Goal: Obtain resource: Obtain resource

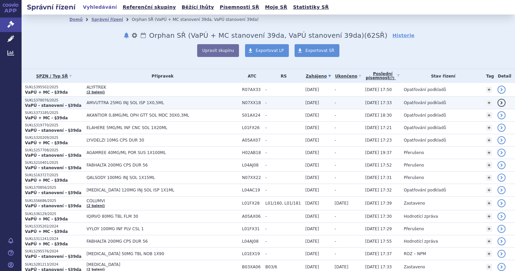
click at [118, 101] on span "AMVUTTRA 25MG INJ SOL ISP 1X0,5ML" at bounding box center [163, 102] width 152 height 5
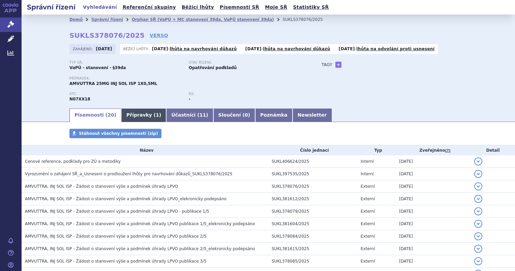
click at [129, 116] on link "Přípravky ( 1 )" at bounding box center [143, 115] width 45 height 13
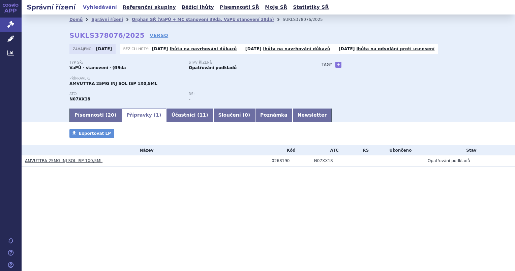
click at [53, 161] on link "AMVUTTRA 25MG INJ SOL ISP 1X0,5ML" at bounding box center [64, 160] width 78 height 5
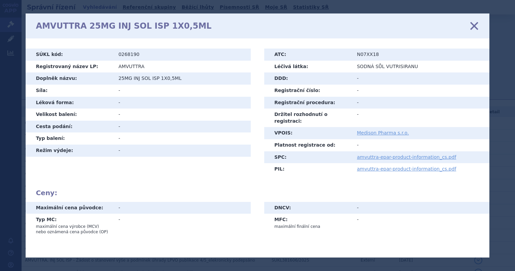
click at [475, 24] on icon at bounding box center [474, 26] width 14 height 14
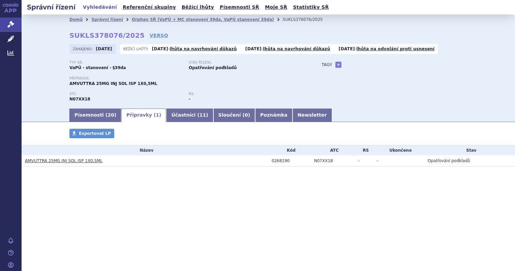
click at [51, 163] on link "AMVUTTRA 25MG INJ SOL ISP 1X0,5ML" at bounding box center [64, 160] width 78 height 5
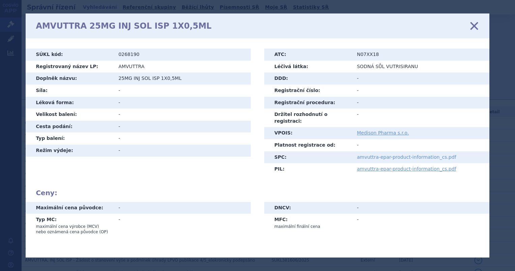
click at [386, 154] on link "amvuttra-epar-product-information_cs.pdf" at bounding box center [406, 156] width 99 height 5
click at [480, 20] on div "AMVUTTRA 25MG INJ SOL ISP 1X0,5ML zavřít" at bounding box center [258, 25] width 464 height 25
click at [477, 25] on icon at bounding box center [474, 26] width 14 height 14
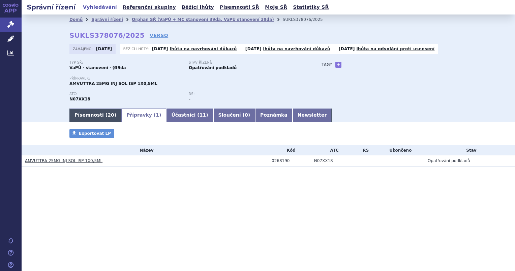
click at [87, 113] on link "Písemnosti ( 20 )" at bounding box center [95, 115] width 52 height 13
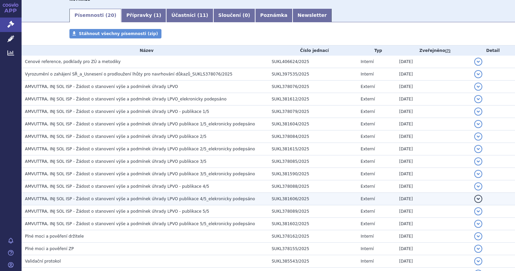
scroll to position [101, 0]
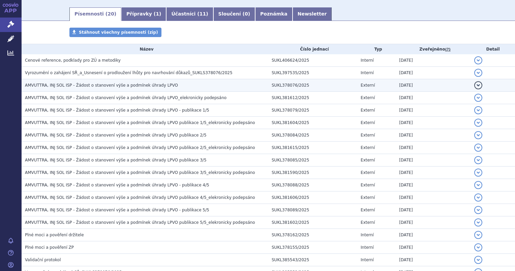
click at [121, 82] on h3 "AMVUTTRA, INJ SOL ISP - Žádost o stanovení výše a podmínek úhrady LPVO" at bounding box center [146, 85] width 243 height 7
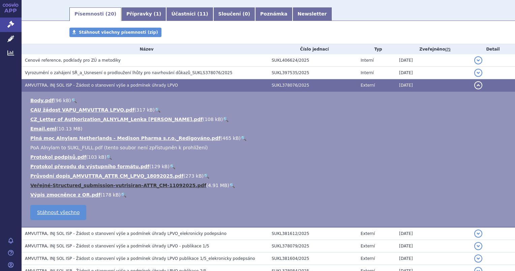
click at [93, 187] on link "Veřejné-Structured_submission-vutrisiran-ATTR_CM-11092025.pdf" at bounding box center [118, 185] width 176 height 5
